Goal: Information Seeking & Learning: Learn about a topic

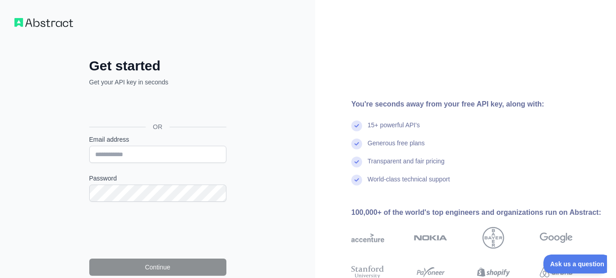
click at [159, 106] on div "Sign in with Google. Opens in new tab" at bounding box center [156, 106] width 135 height 20
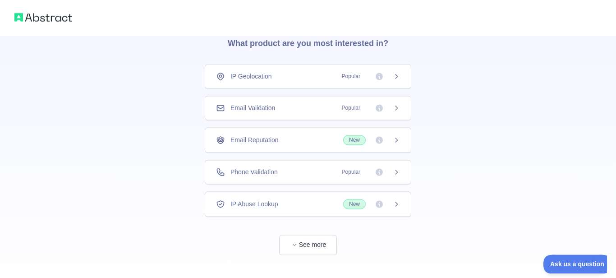
scroll to position [54, 0]
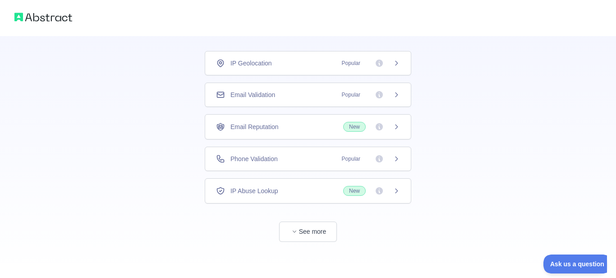
click at [294, 159] on div "Phone Validation Popular" at bounding box center [308, 158] width 184 height 9
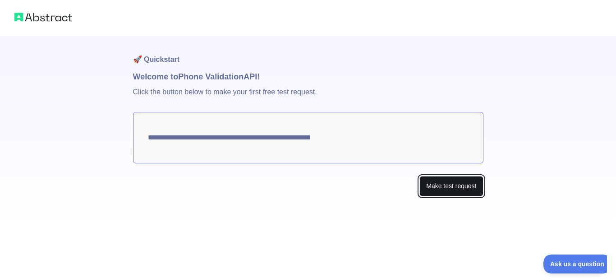
click at [434, 187] on button "Make test request" at bounding box center [451, 186] width 64 height 20
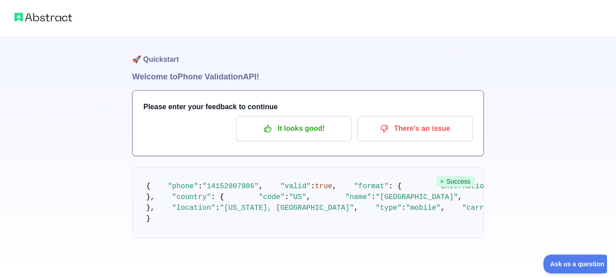
click at [35, 14] on img at bounding box center [43, 17] width 58 height 13
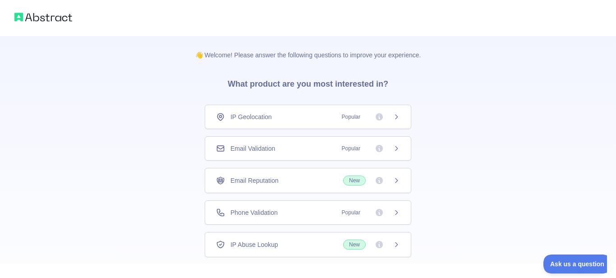
scroll to position [54, 0]
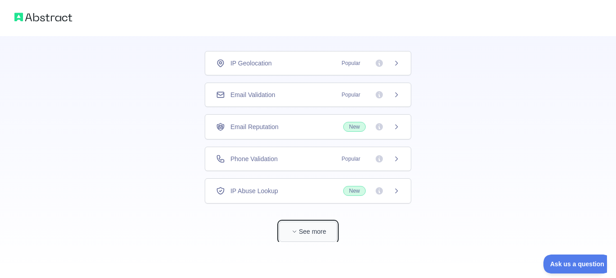
click at [302, 234] on button "See more" at bounding box center [308, 231] width 58 height 20
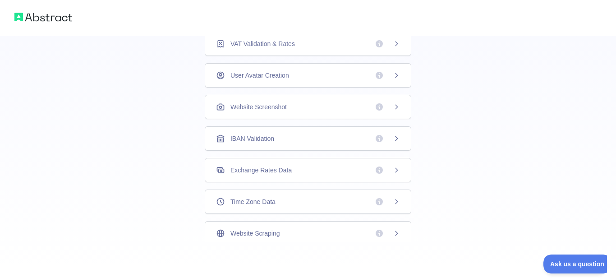
scroll to position [0, 0]
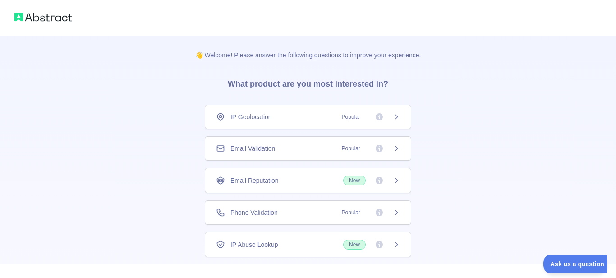
click at [324, 110] on div "IP Geolocation Popular" at bounding box center [308, 117] width 206 height 24
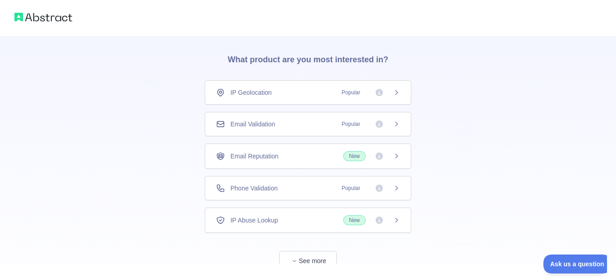
scroll to position [54, 0]
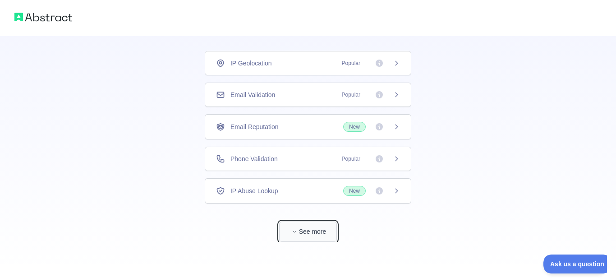
click at [306, 228] on button "See more" at bounding box center [308, 231] width 58 height 20
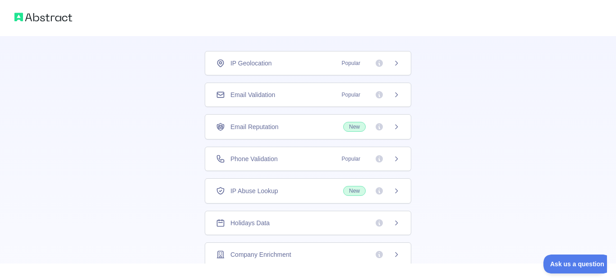
scroll to position [35, 0]
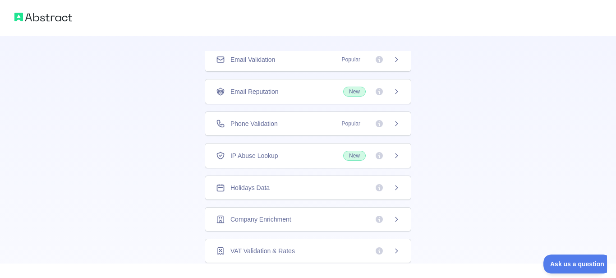
click at [370, 224] on div "Company Enrichment" at bounding box center [308, 219] width 206 height 24
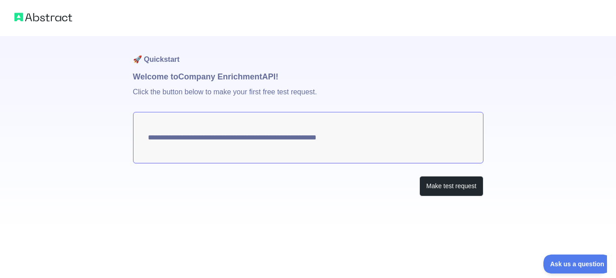
click at [347, 138] on textarea "**********" at bounding box center [308, 137] width 350 height 51
click at [429, 193] on button "Make test request" at bounding box center [451, 186] width 64 height 20
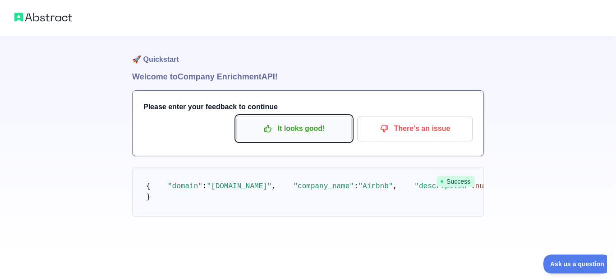
click at [310, 129] on p "It looks good!" at bounding box center [294, 128] width 102 height 15
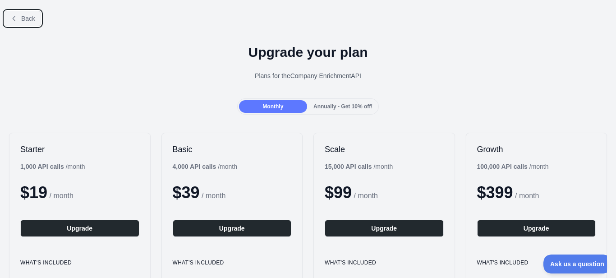
click at [21, 16] on button "Back" at bounding box center [23, 18] width 37 height 15
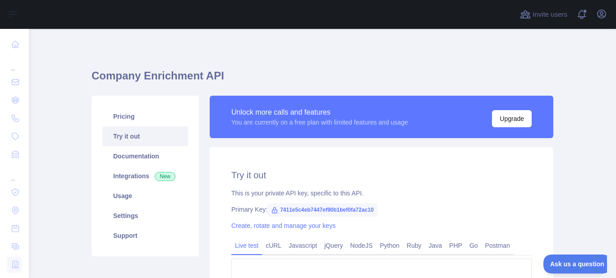
click at [307, 208] on span "7411e5c4eb7447ef90b1bef0fa72ac10" at bounding box center [322, 210] width 110 height 14
click at [307, 209] on span "7411e5c4eb7447ef90b1bef0fa72ac10" at bounding box center [322, 210] width 110 height 14
copy span "7411e5c4eb7447ef90b1bef0fa72ac10"
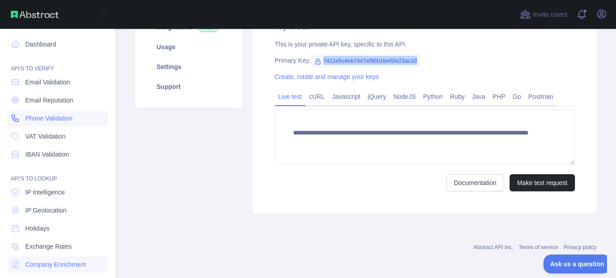
click at [46, 115] on span "Phone Validation" at bounding box center [48, 118] width 47 height 9
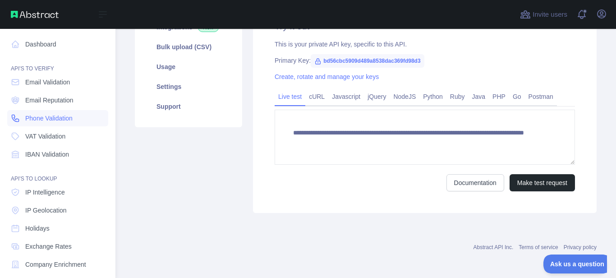
scroll to position [65, 0]
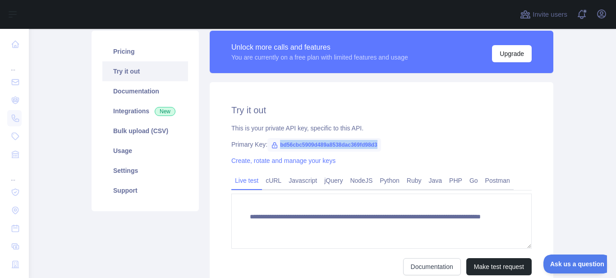
drag, startPoint x: 279, startPoint y: 142, endPoint x: 381, endPoint y: 145, distance: 101.9
click at [381, 145] on div "Primary Key: bd56cbc5909d489a8538dac369fd98d3" at bounding box center [381, 144] width 300 height 9
copy span "bd56cbc5909d489a8538dac369fd98d3"
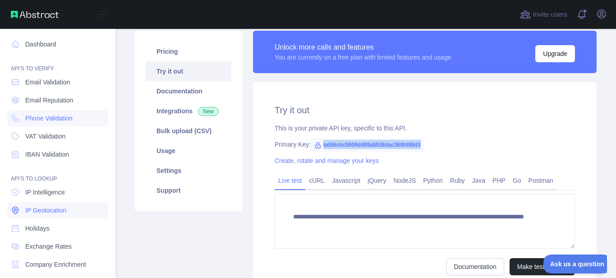
click at [42, 212] on span "IP Geolocation" at bounding box center [45, 209] width 41 height 9
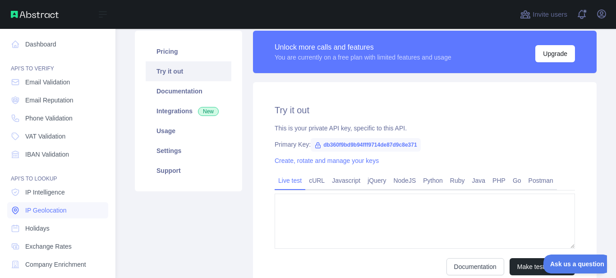
type textarea "**********"
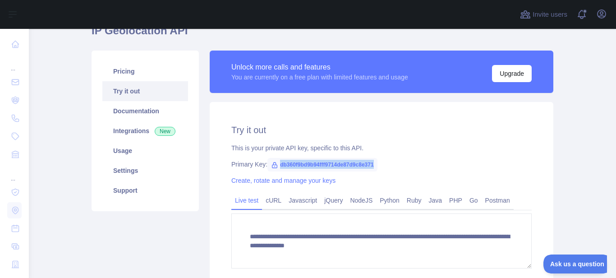
drag, startPoint x: 290, startPoint y: 164, endPoint x: 375, endPoint y: 161, distance: 84.8
click at [375, 161] on span "db360f9bd9b94fff9714de87d9c8e371" at bounding box center [322, 165] width 110 height 14
